Goal: Task Accomplishment & Management: Manage account settings

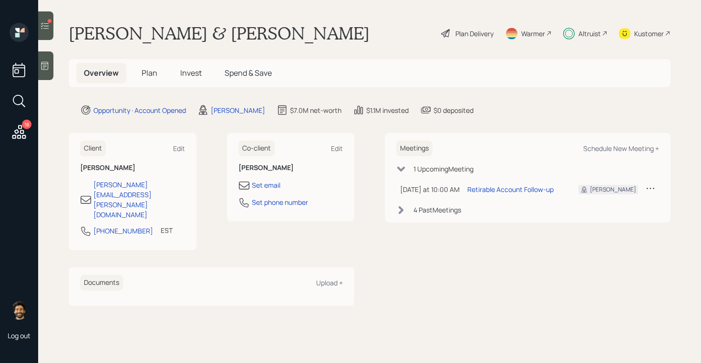
click at [596, 33] on div "Altruist" at bounding box center [589, 34] width 22 height 10
click at [593, 38] on div "Altruist" at bounding box center [589, 34] width 22 height 10
click at [14, 129] on icon at bounding box center [18, 131] width 17 height 17
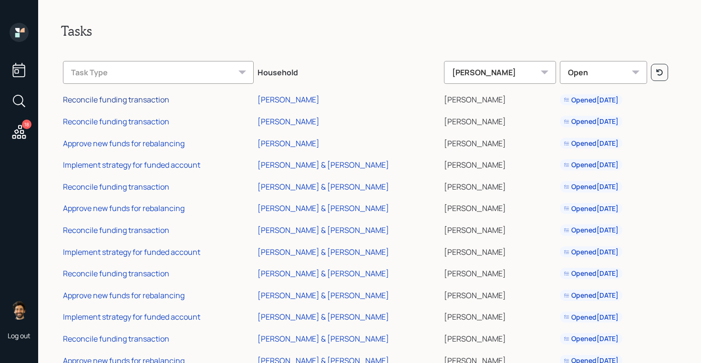
click at [147, 101] on div "Reconcile funding transaction" at bounding box center [116, 99] width 106 height 10
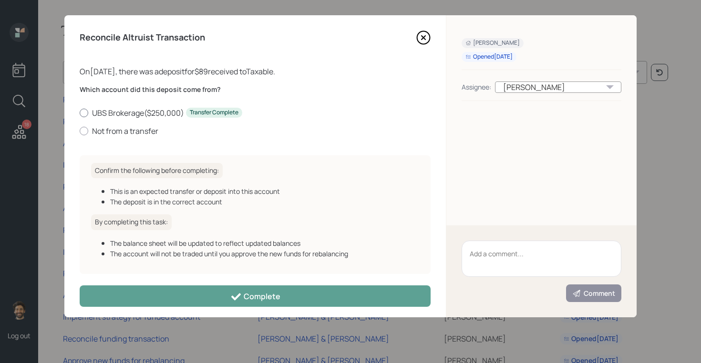
click at [118, 113] on label "UBS Brokerage ( $250,000 ) Transfer Complete" at bounding box center [255, 113] width 351 height 10
click at [80, 113] on input "UBS Brokerage ( $250,000 ) Transfer Complete" at bounding box center [79, 113] width 0 height 0
radio input "true"
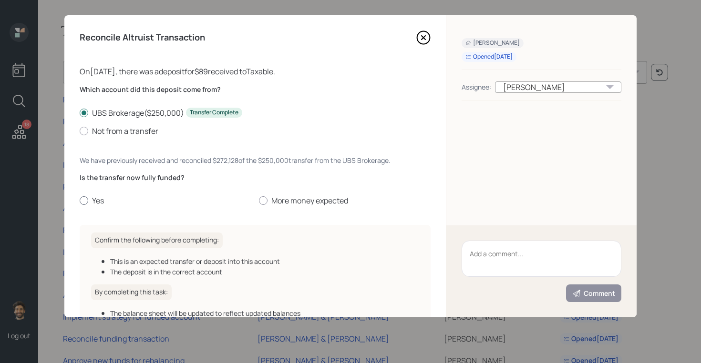
click at [100, 198] on label "Yes" at bounding box center [166, 200] width 172 height 10
click at [80, 201] on input "Yes" at bounding box center [79, 201] width 0 height 0
radio input "true"
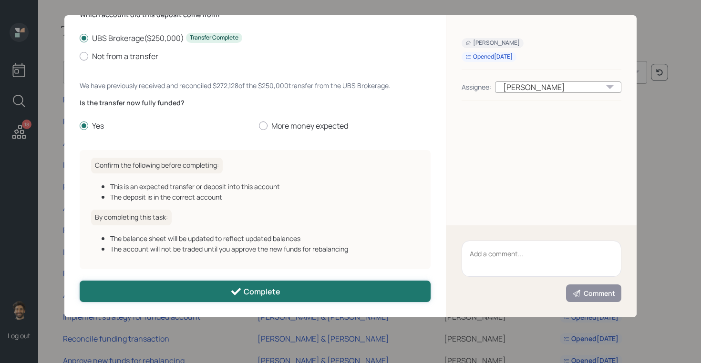
click at [151, 299] on button "Complete" at bounding box center [255, 291] width 351 height 21
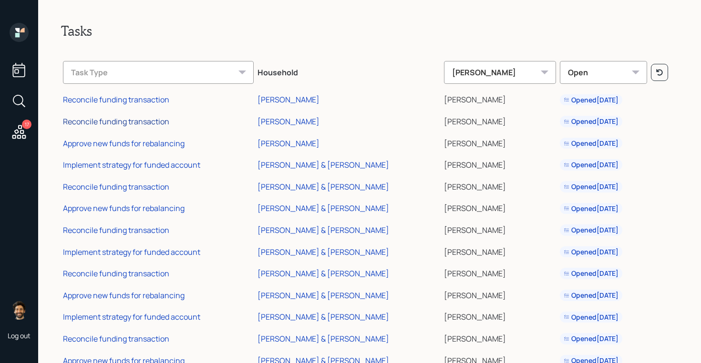
click at [131, 121] on div "Reconcile funding transaction" at bounding box center [116, 121] width 106 height 10
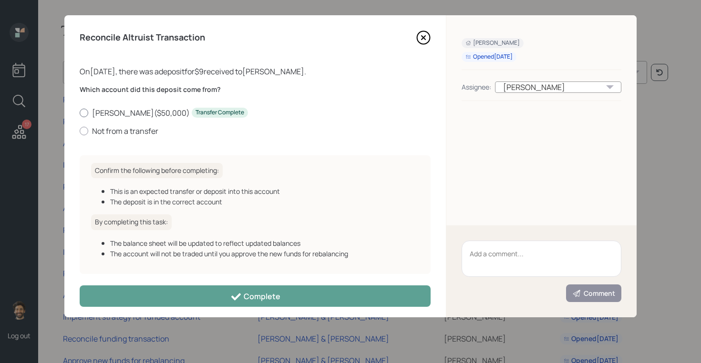
click at [117, 112] on label "Roth IRA ( $50,000 ) Transfer Complete" at bounding box center [255, 113] width 351 height 10
click at [80, 113] on input "Roth IRA ( $50,000 ) Transfer Complete" at bounding box center [79, 113] width 0 height 0
radio input "true"
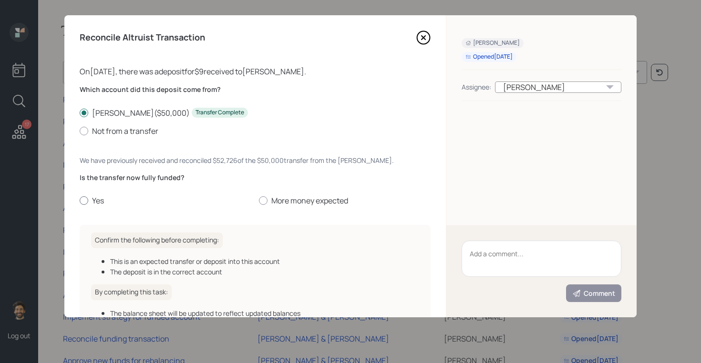
click at [89, 203] on label "Yes" at bounding box center [166, 200] width 172 height 10
click at [80, 201] on input "Yes" at bounding box center [79, 201] width 0 height 0
radio input "true"
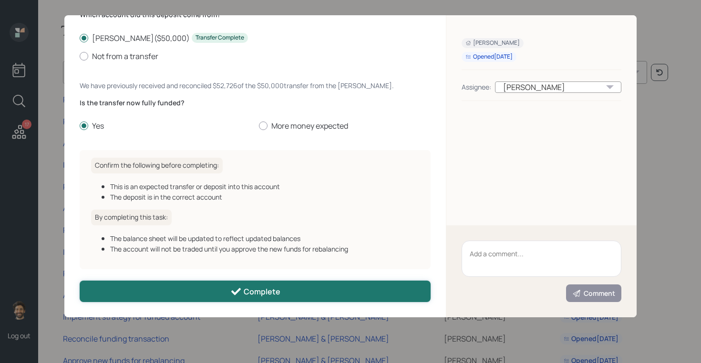
click at [139, 294] on button "Complete" at bounding box center [255, 291] width 351 height 21
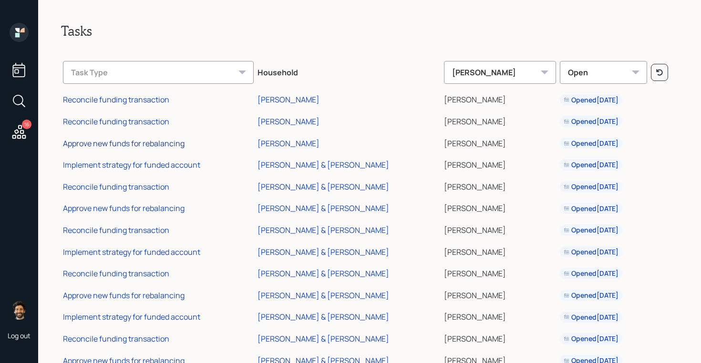
click at [114, 144] on div "Approve new funds for rebalancing" at bounding box center [124, 143] width 122 height 10
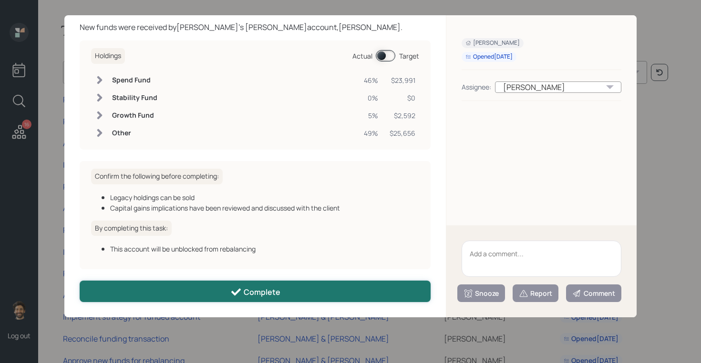
click at [165, 282] on button "Complete" at bounding box center [255, 291] width 351 height 21
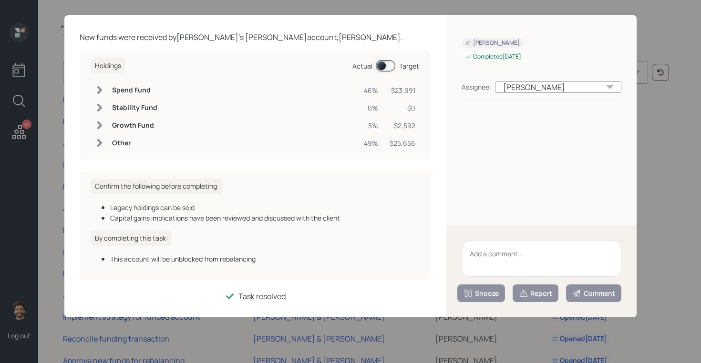
scroll to position [34, 0]
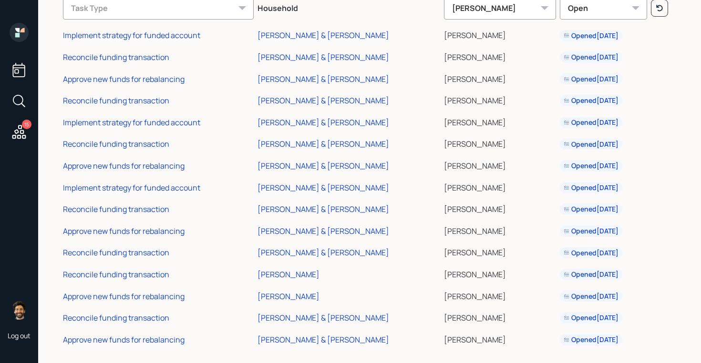
scroll to position [73, 0]
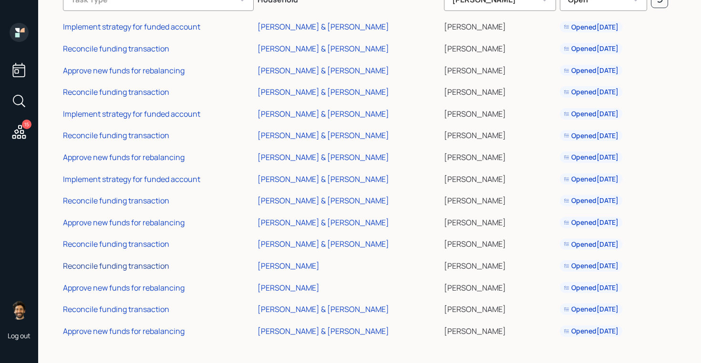
click at [156, 264] on div "Reconcile funding transaction" at bounding box center [116, 266] width 106 height 10
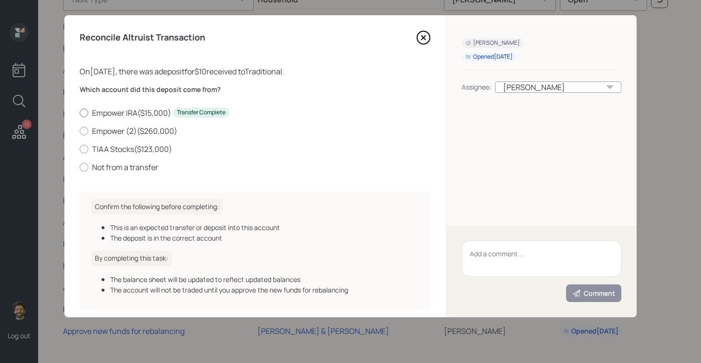
click at [107, 113] on label "Empower IRA ( $15,000 ) Transfer Complete" at bounding box center [255, 113] width 351 height 10
click at [80, 113] on input "Empower IRA ( $15,000 ) Transfer Complete" at bounding box center [79, 113] width 0 height 0
radio input "true"
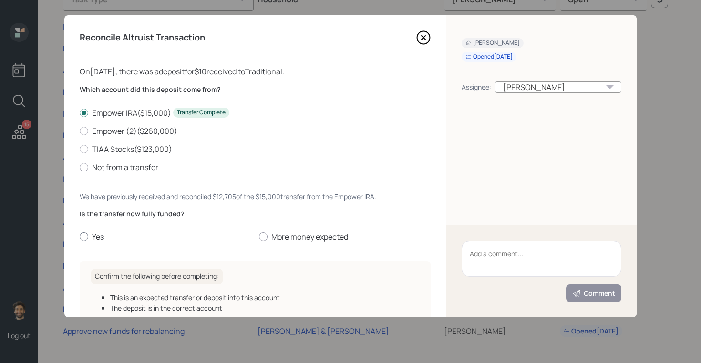
click at [100, 235] on label "Yes" at bounding box center [166, 237] width 172 height 10
click at [80, 237] on input "Yes" at bounding box center [79, 237] width 0 height 0
radio input "true"
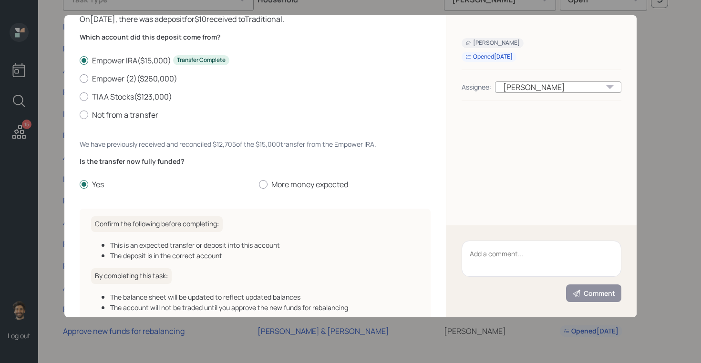
scroll to position [112, 0]
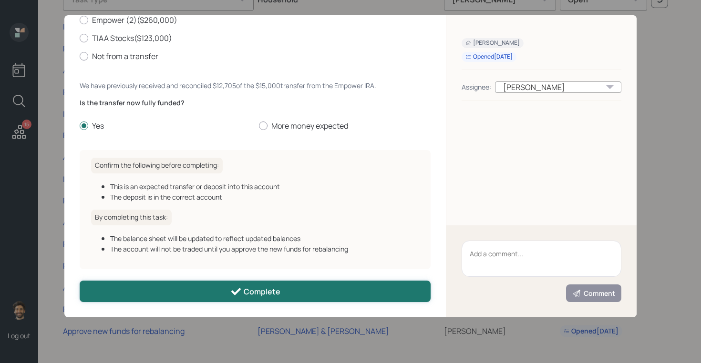
click at [129, 297] on button "Complete" at bounding box center [255, 291] width 351 height 21
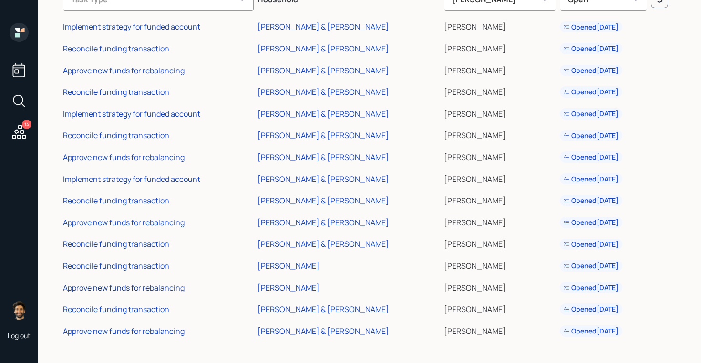
click at [129, 284] on div "Approve new funds for rebalancing" at bounding box center [124, 288] width 122 height 10
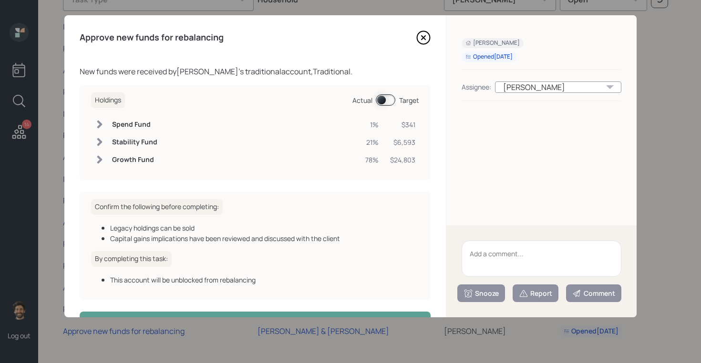
scroll to position [31, 0]
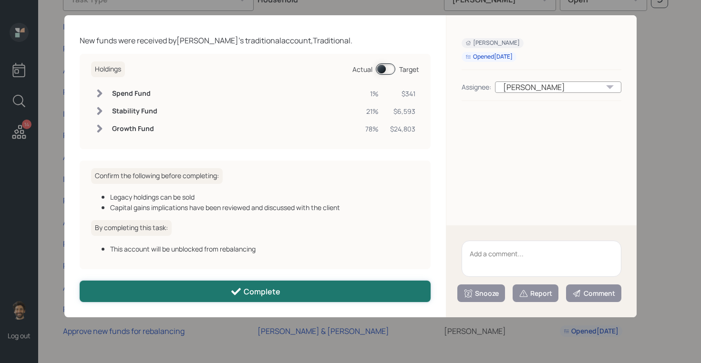
click at [162, 283] on button "Complete" at bounding box center [255, 291] width 351 height 21
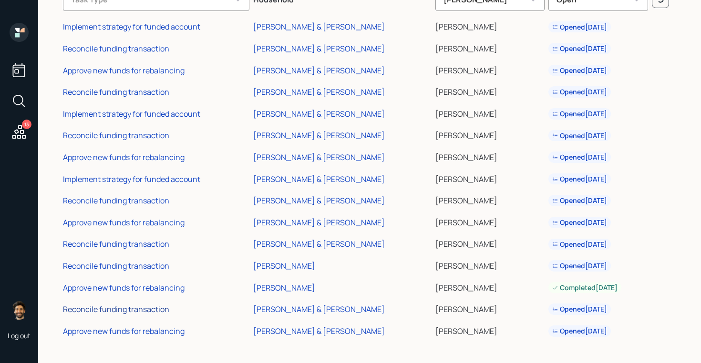
click at [153, 310] on div "Reconcile funding transaction" at bounding box center [116, 309] width 106 height 10
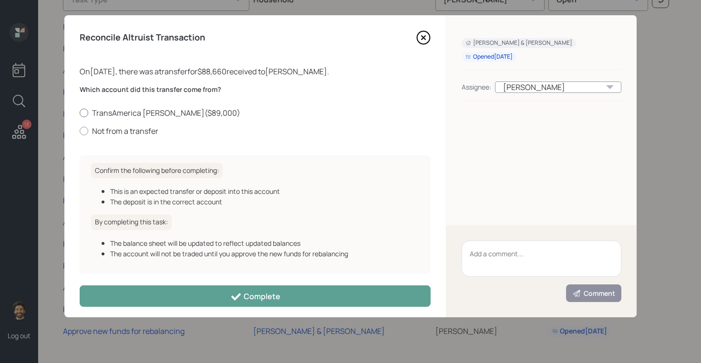
click at [134, 115] on label "TransAmerica Roth IRA ( $89,000 )" at bounding box center [255, 113] width 351 height 10
click at [80, 113] on input "TransAmerica Roth IRA ( $89,000 )" at bounding box center [79, 113] width 0 height 0
radio input "true"
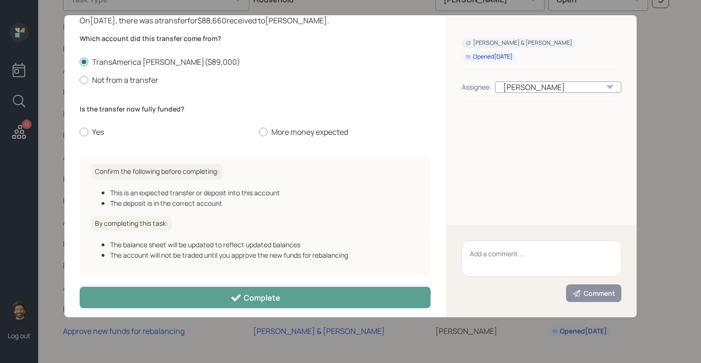
scroll to position [58, 0]
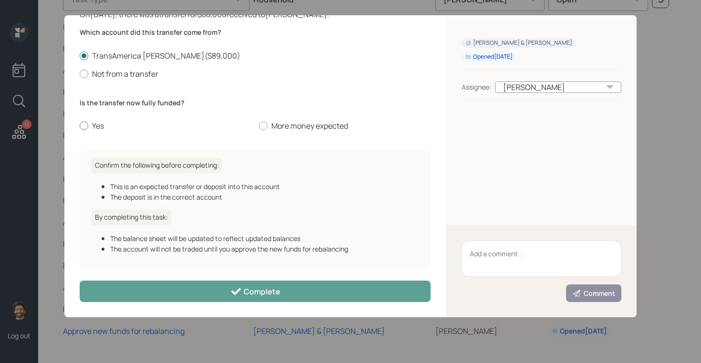
click at [94, 125] on label "Yes" at bounding box center [166, 126] width 172 height 10
click at [80, 126] on input "Yes" at bounding box center [79, 126] width 0 height 0
radio input "true"
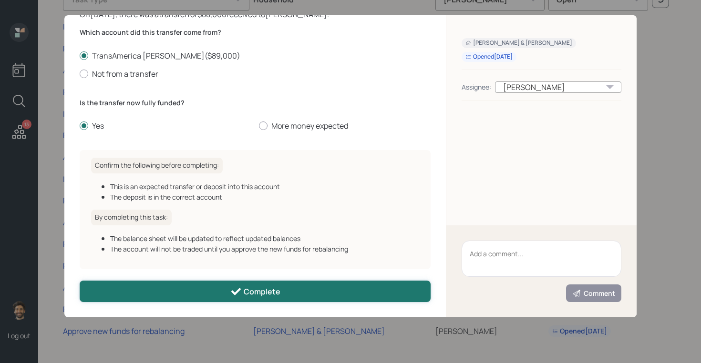
click at [147, 298] on button "Complete" at bounding box center [255, 291] width 351 height 21
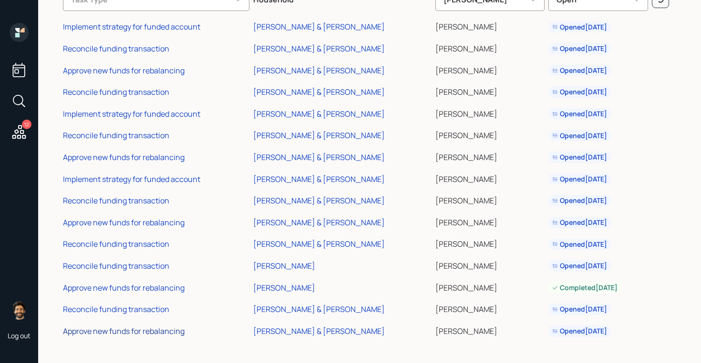
click at [141, 335] on div "Approve new funds for rebalancing" at bounding box center [124, 331] width 122 height 10
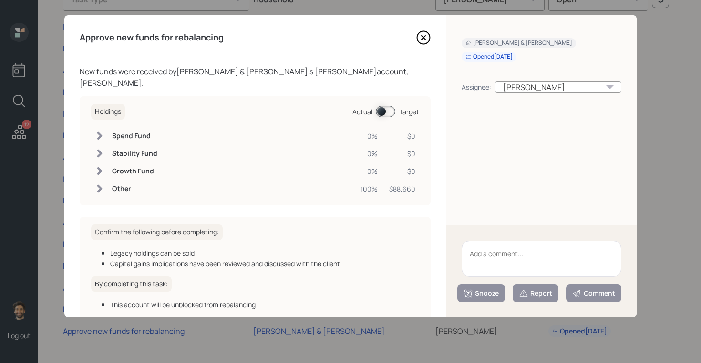
scroll to position [45, 0]
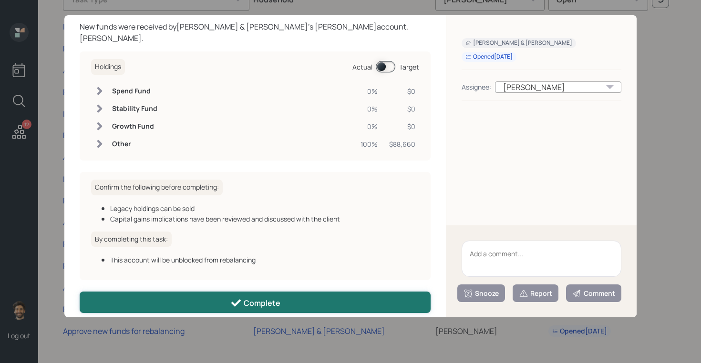
click at [212, 292] on button "Complete" at bounding box center [255, 302] width 351 height 21
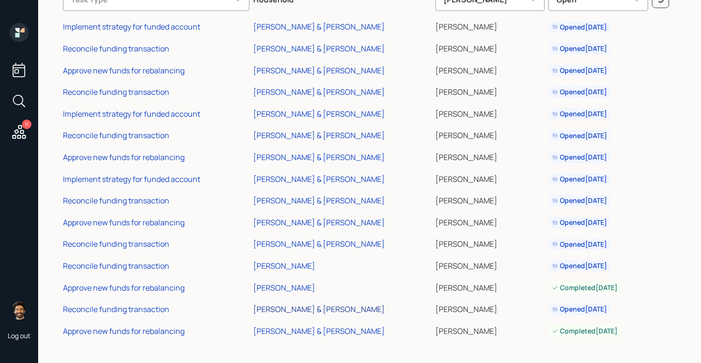
click at [304, 308] on div "[PERSON_NAME] & [PERSON_NAME]" at bounding box center [319, 309] width 132 height 10
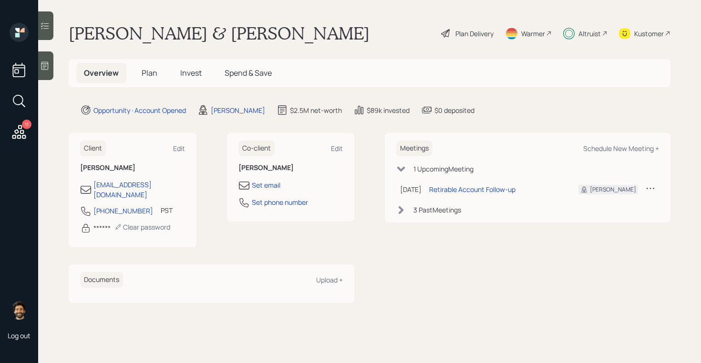
click at [657, 31] on div "Kustomer" at bounding box center [649, 34] width 30 height 10
